Goal: Navigation & Orientation: Find specific page/section

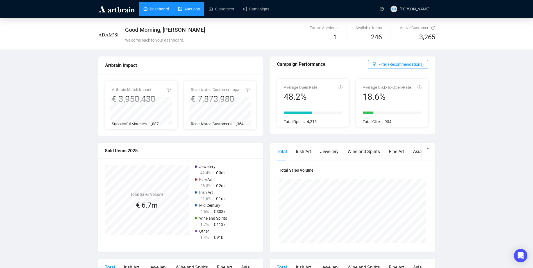
click at [192, 13] on link "Auctions" at bounding box center [189, 9] width 22 height 15
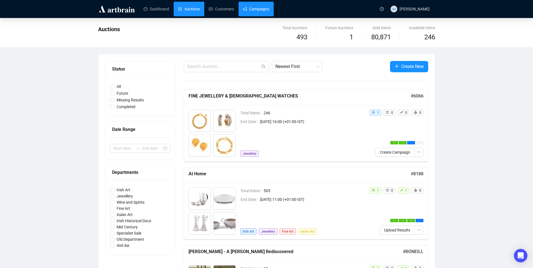
click at [253, 8] on link "Campaigns" at bounding box center [256, 9] width 26 height 15
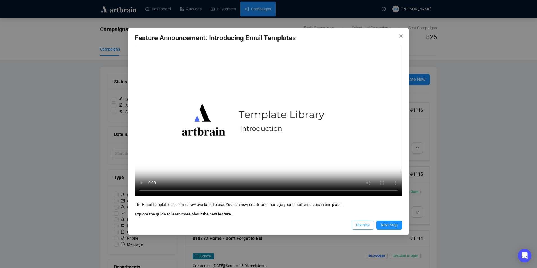
click at [362, 224] on span "Dismiss" at bounding box center [362, 225] width 13 height 6
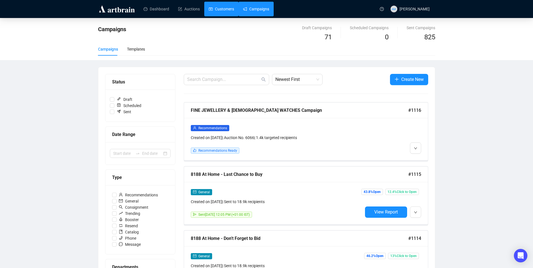
click at [230, 5] on link "Customers" at bounding box center [221, 9] width 25 height 15
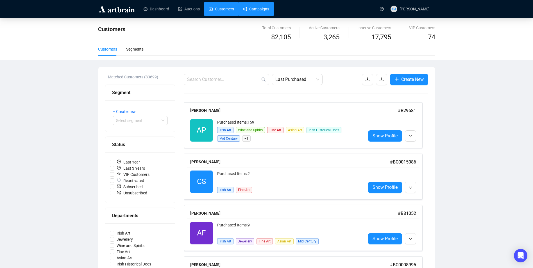
click at [243, 7] on link "Campaigns" at bounding box center [256, 9] width 26 height 15
